Goal: Find specific page/section: Find specific page/section

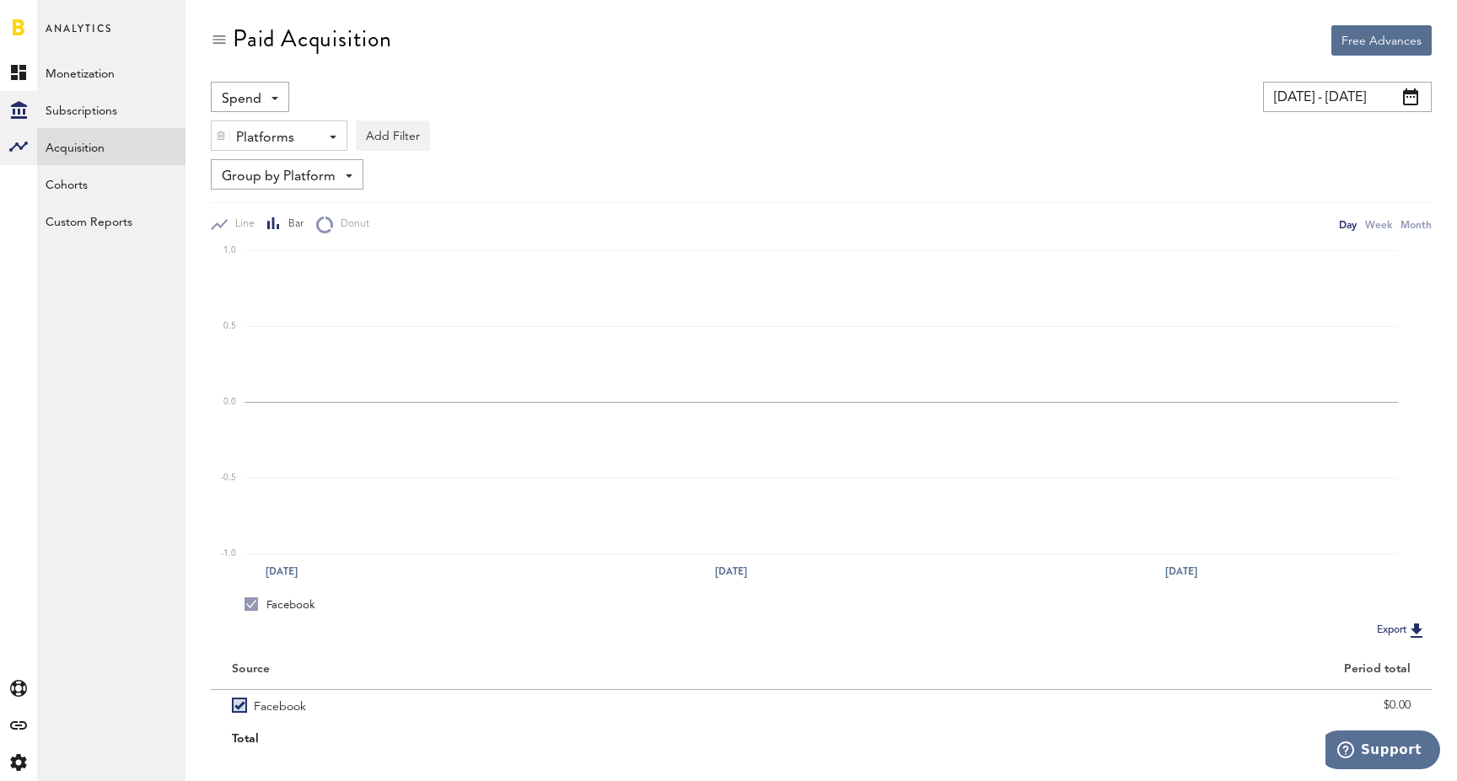
click at [22, 105] on icon at bounding box center [19, 110] width 16 height 18
click at [121, 65] on link "Overview" at bounding box center [111, 72] width 148 height 37
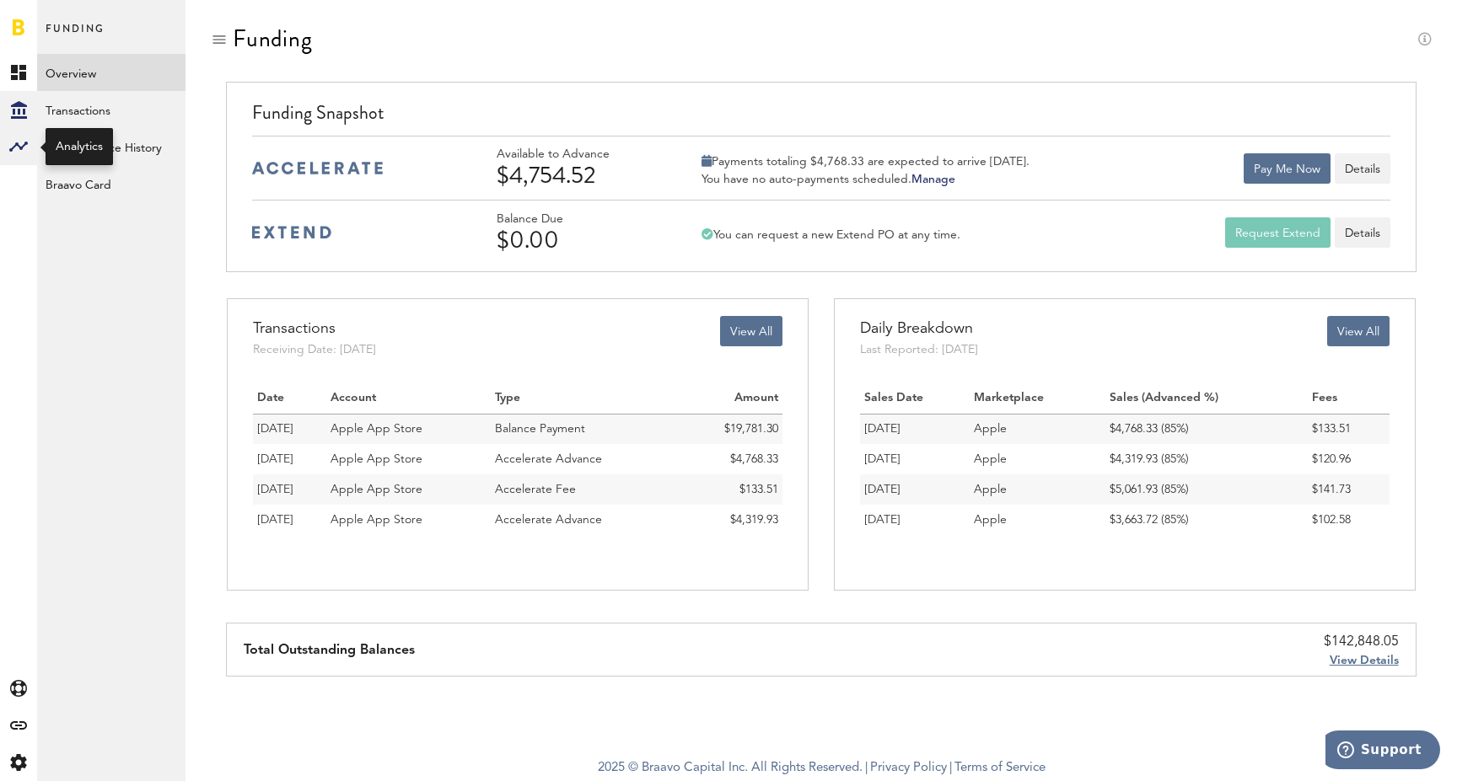
click at [19, 158] on div at bounding box center [18, 146] width 37 height 37
click at [111, 66] on link "Monetization" at bounding box center [111, 72] width 148 height 37
